Goal: Communication & Community: Answer question/provide support

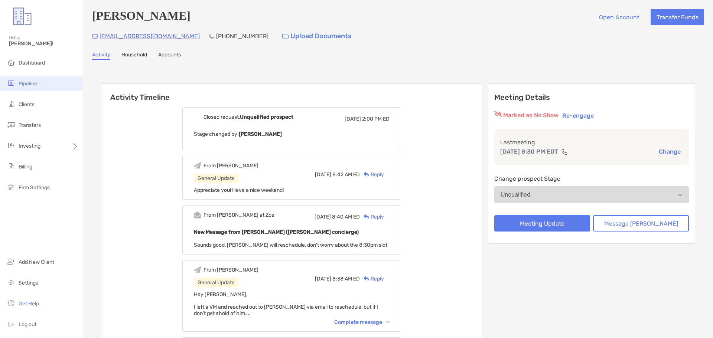
click at [30, 78] on ul "Dashboard Pipeline Clients Transfers Investing Billing Firm Settings" at bounding box center [41, 129] width 83 height 146
click at [30, 84] on span "Pipeline" at bounding box center [28, 84] width 19 height 6
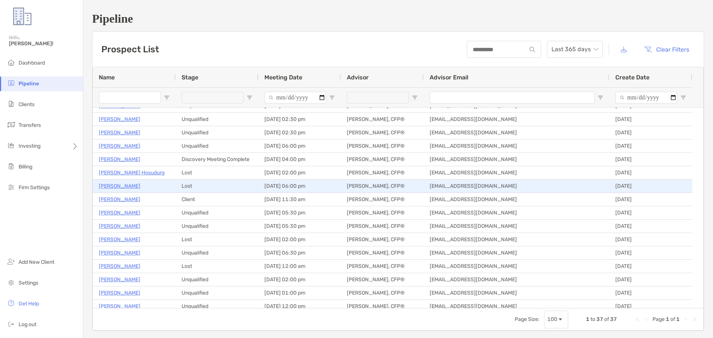
scroll to position [74, 0]
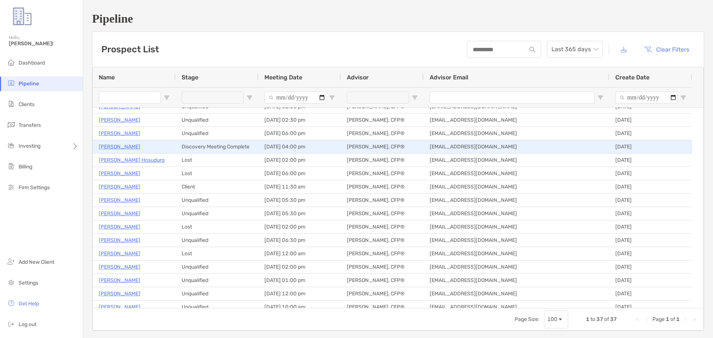
click at [120, 147] on p "[PERSON_NAME]" at bounding box center [120, 146] width 42 height 9
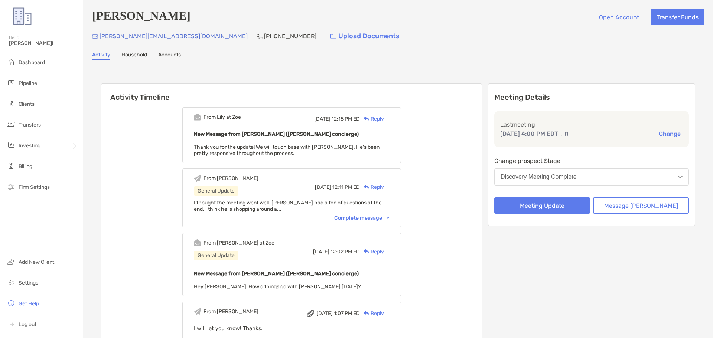
click at [383, 117] on div "Reply" at bounding box center [372, 119] width 24 height 8
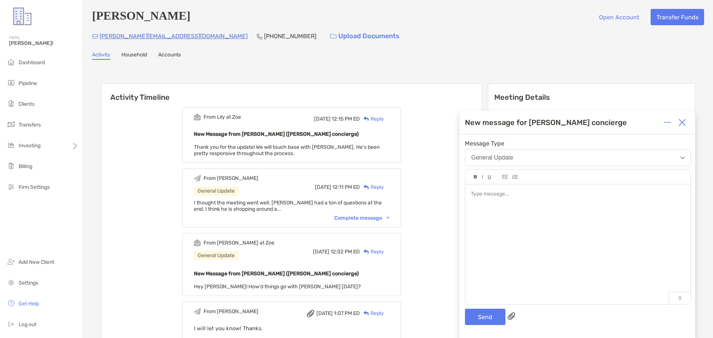
click at [682, 121] on img at bounding box center [681, 122] width 7 height 7
